Goal: Navigation & Orientation: Find specific page/section

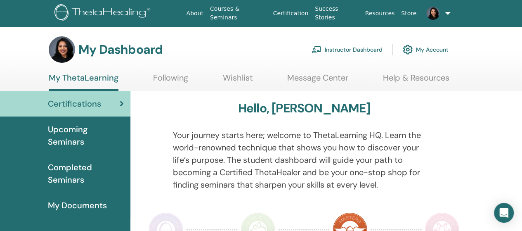
click at [369, 53] on link "Instructor Dashboard" at bounding box center [346, 49] width 71 height 18
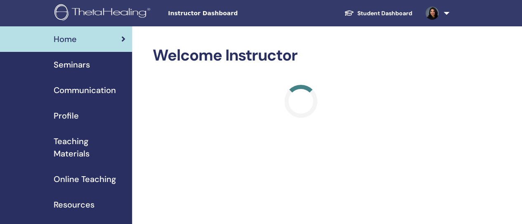
click at [71, 70] on span "Seminars" at bounding box center [72, 65] width 36 height 12
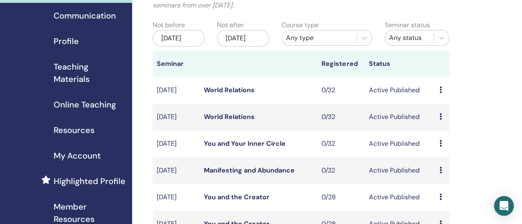
scroll to position [75, 0]
